Goal: Information Seeking & Learning: Learn about a topic

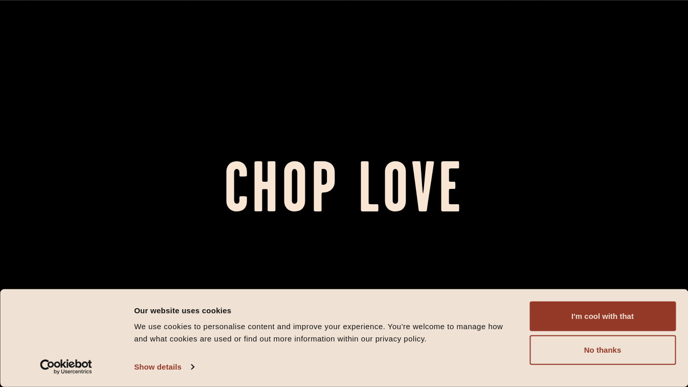
click at [568, 326] on button "I'm cool with that" at bounding box center [602, 316] width 146 height 30
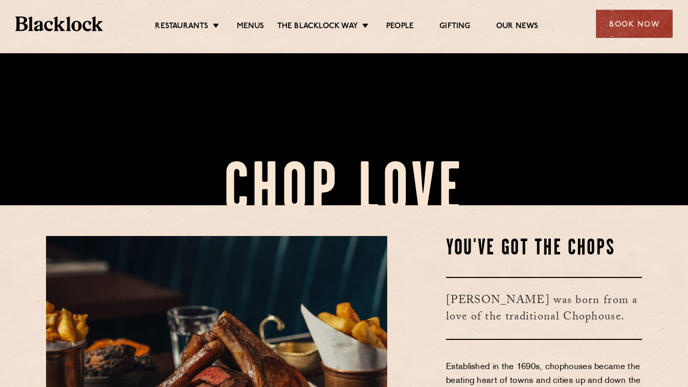
scroll to position [205, 0]
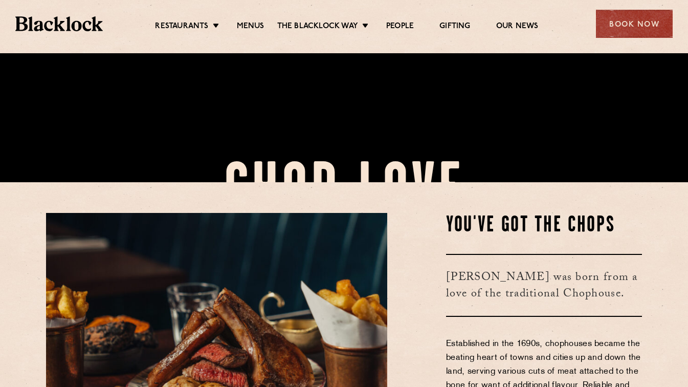
click at [257, 28] on link "Menus" at bounding box center [251, 26] width 28 height 10
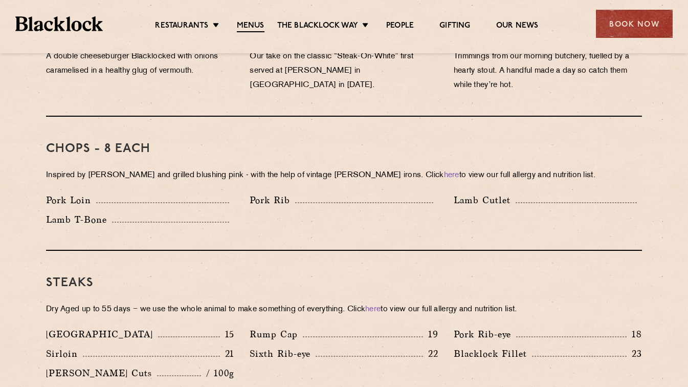
scroll to position [767, 0]
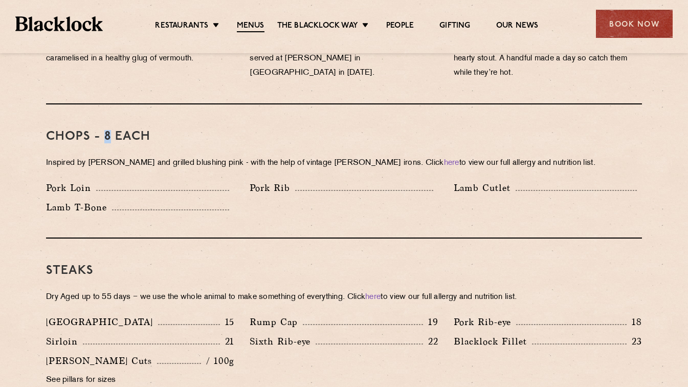
drag, startPoint x: 108, startPoint y: 125, endPoint x: 101, endPoint y: 120, distance: 8.4
click at [101, 130] on h3 "Chops - 8 each" at bounding box center [344, 136] width 596 height 13
click at [277, 211] on div "Chops - 8 each Inspired by [PERSON_NAME] and grilled blushing pink - with the h…" at bounding box center [344, 171] width 596 height 134
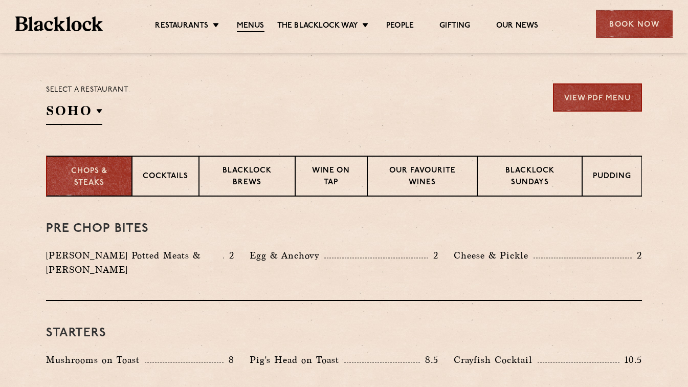
scroll to position [358, 0]
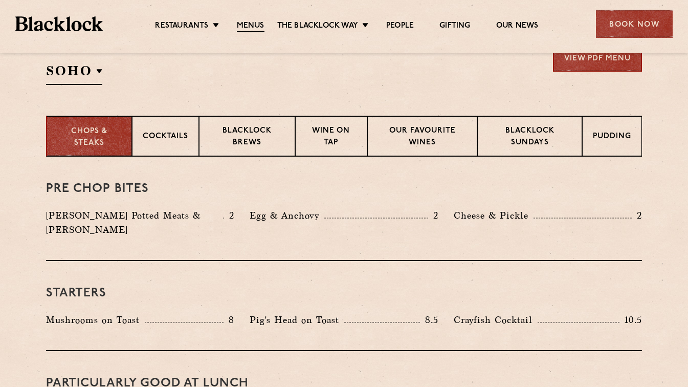
click at [168, 137] on p "Cocktails" at bounding box center [166, 137] width 46 height 13
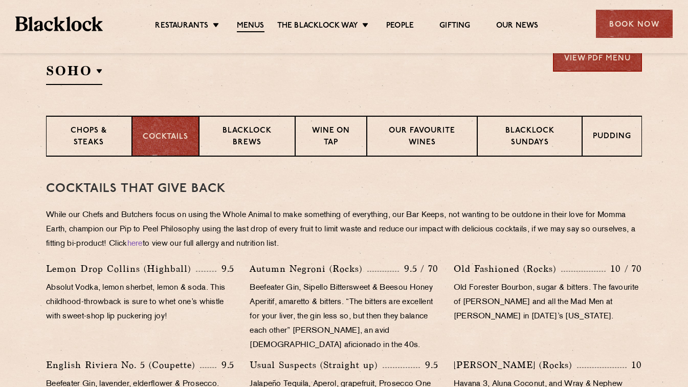
click at [619, 137] on p "Pudding" at bounding box center [612, 137] width 38 height 13
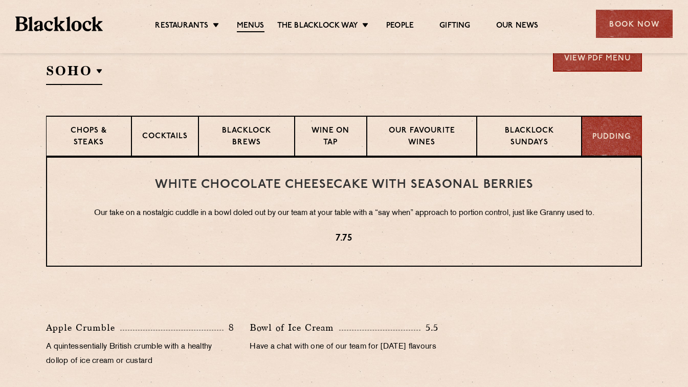
click at [244, 139] on p "Blacklock Brews" at bounding box center [246, 137] width 75 height 24
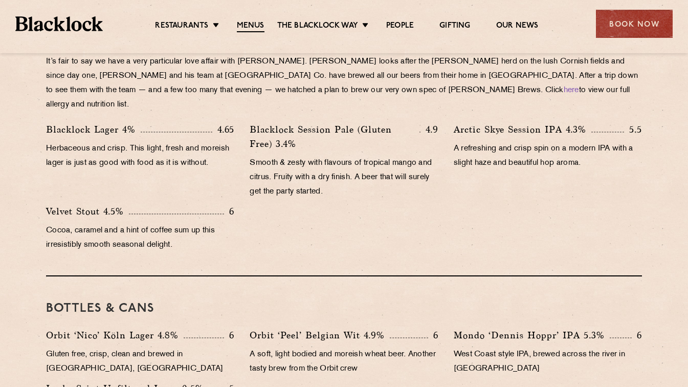
scroll to position [307, 0]
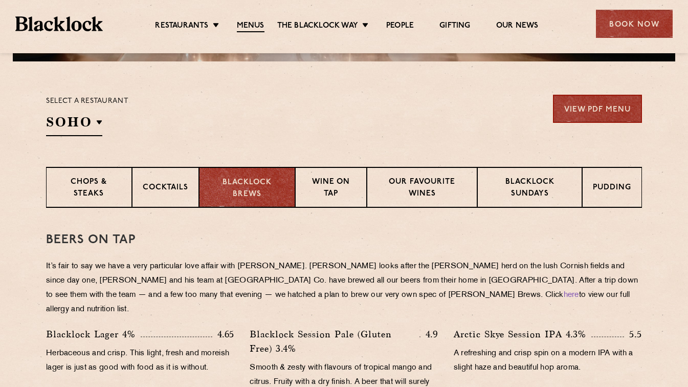
click at [170, 185] on p "Cocktails" at bounding box center [166, 188] width 46 height 13
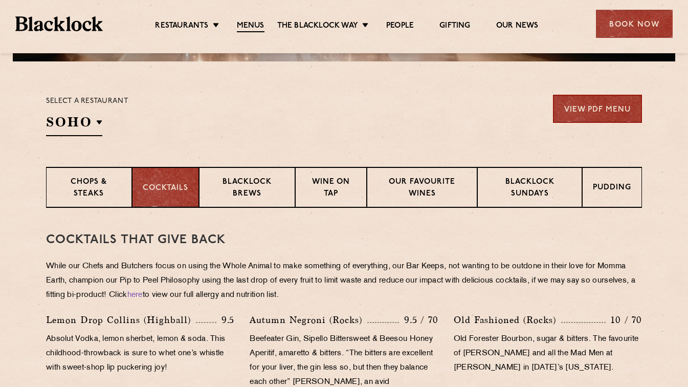
click at [0, 0] on p "City" at bounding box center [0, 0] width 0 height 0
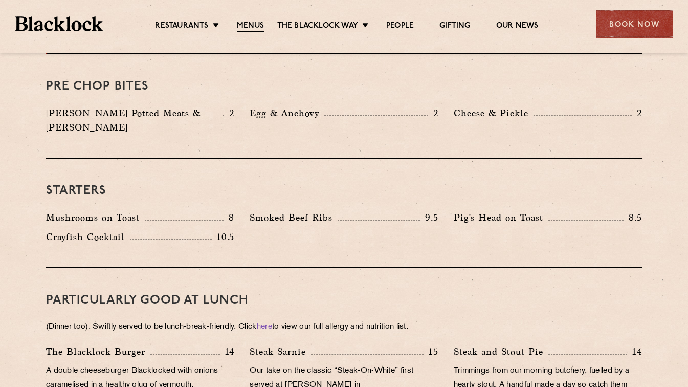
scroll to position [256, 0]
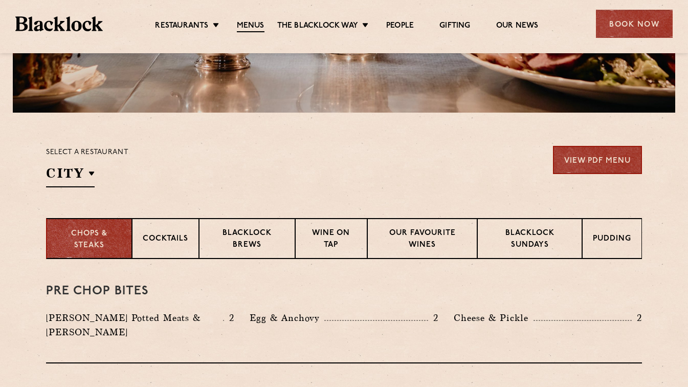
click at [76, 172] on h2 "City" at bounding box center [70, 175] width 49 height 23
click at [0, 0] on p "Canary Wharf" at bounding box center [0, 0] width 0 height 0
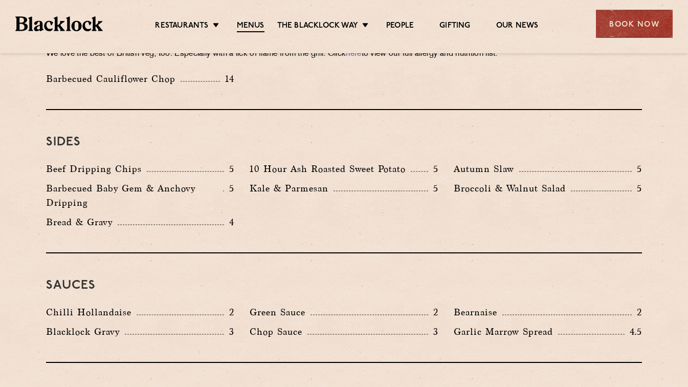
scroll to position [1483, 0]
